Goal: Information Seeking & Learning: Learn about a topic

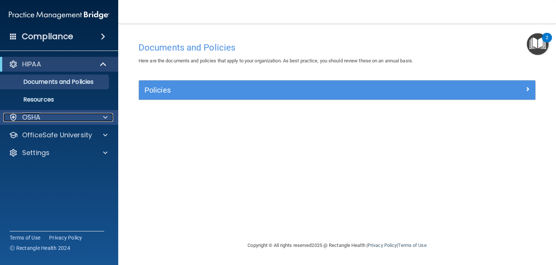
click at [54, 119] on div "OSHA" at bounding box center [49, 117] width 92 height 9
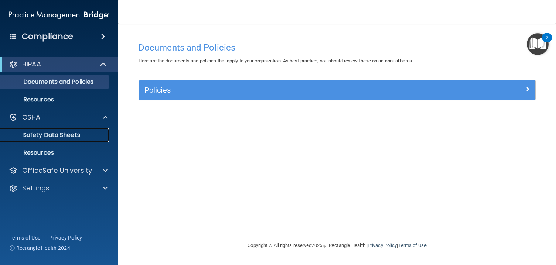
click at [61, 134] on p "Safety Data Sheets" at bounding box center [55, 135] width 101 height 7
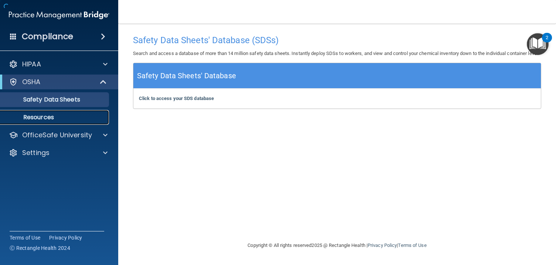
click at [64, 118] on p "Resources" at bounding box center [55, 117] width 101 height 7
